Goal: Task Accomplishment & Management: Use online tool/utility

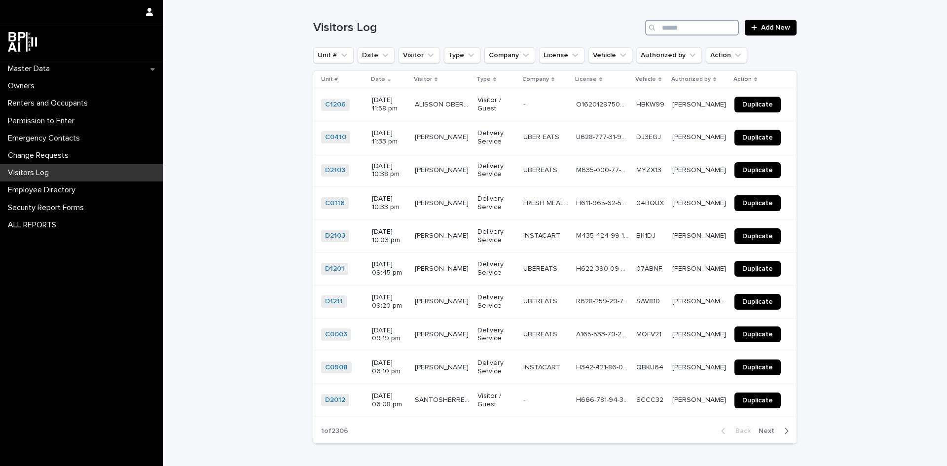
click at [679, 26] on input "Search" at bounding box center [692, 28] width 94 height 16
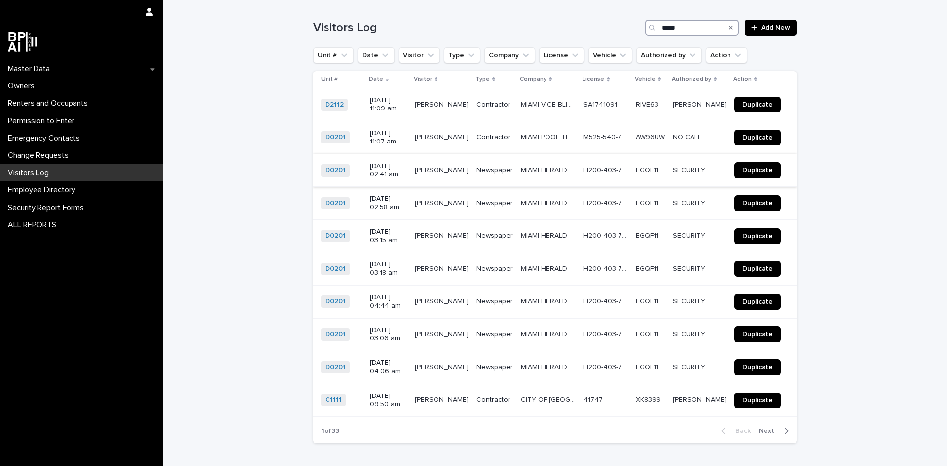
type input "*****"
click at [751, 170] on span "Duplicate" at bounding box center [758, 170] width 31 height 7
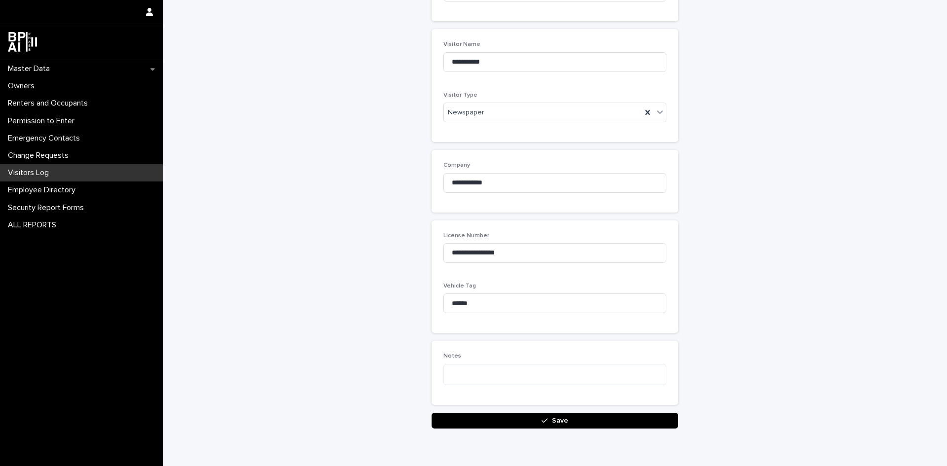
scroll to position [188, 0]
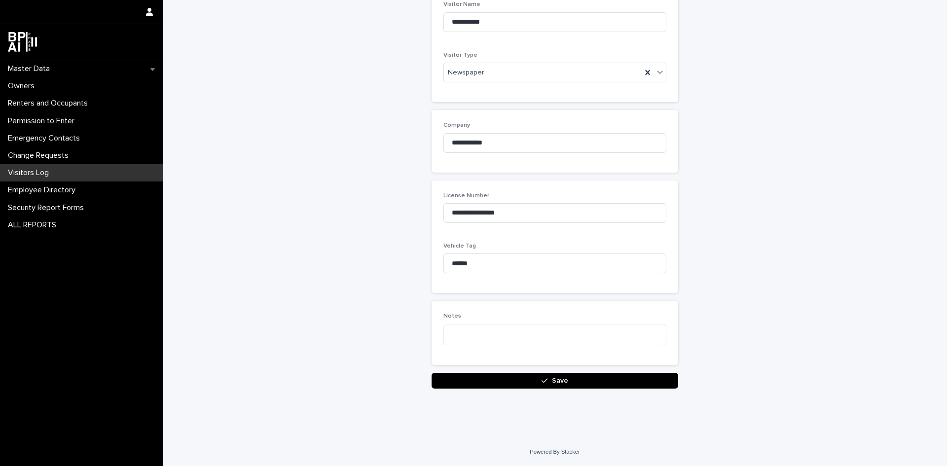
click at [548, 382] on div "button" at bounding box center [547, 380] width 10 height 7
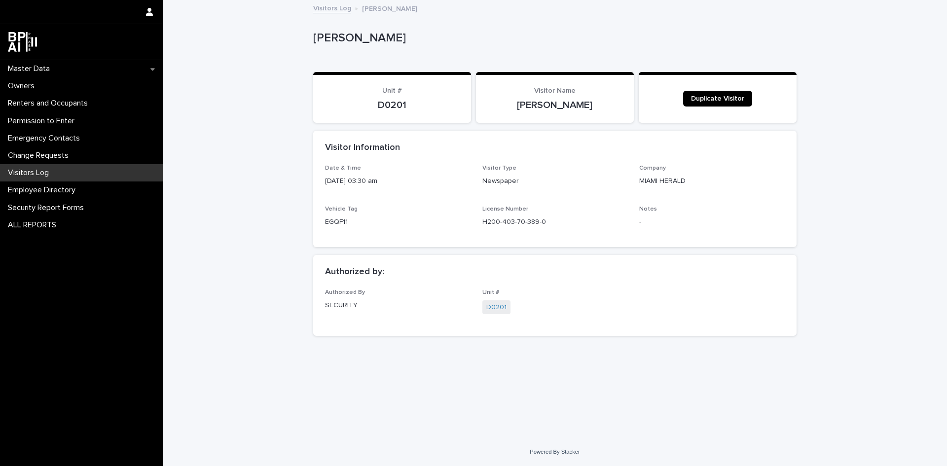
click at [37, 173] on p "Visitors Log" at bounding box center [30, 172] width 53 height 9
